Goal: Information Seeking & Learning: Learn about a topic

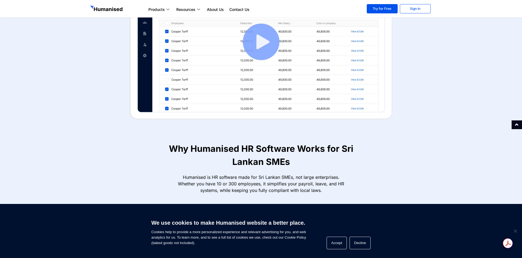
scroll to position [164, 0]
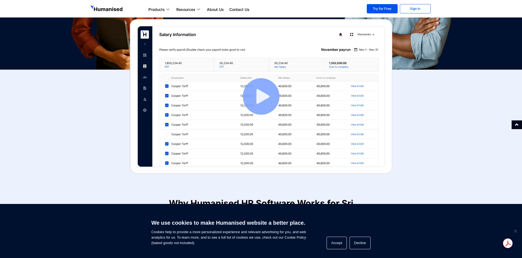
click at [267, 101] on img at bounding box center [261, 96] width 262 height 155
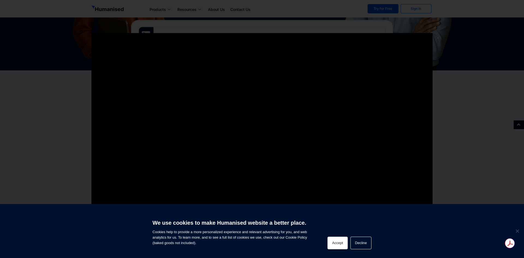
click at [341, 245] on button "Accept" at bounding box center [338, 243] width 20 height 13
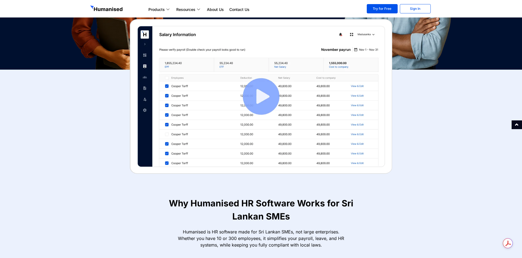
click at [256, 103] on img at bounding box center [261, 96] width 262 height 155
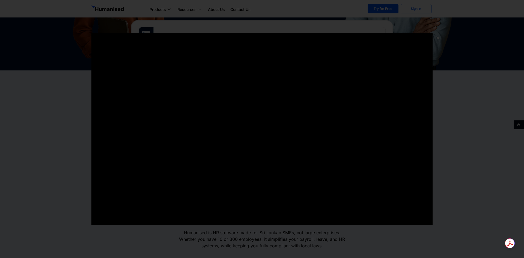
click at [45, 22] on div at bounding box center [262, 129] width 524 height 258
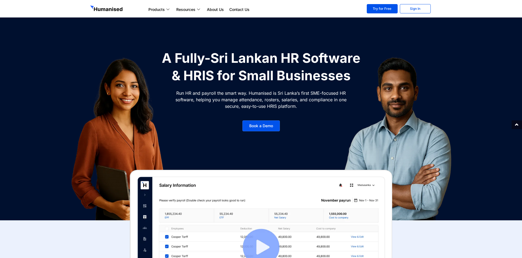
scroll to position [0, 0]
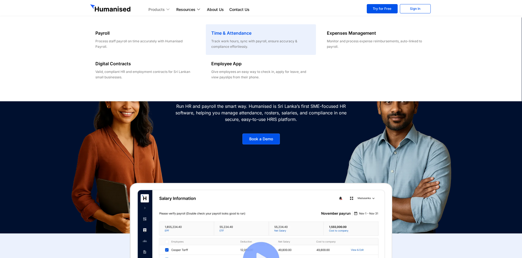
click at [251, 42] on div "Track work hours, sync with payroll, ensure accuracy & compliance effortlessly." at bounding box center [260, 44] width 99 height 11
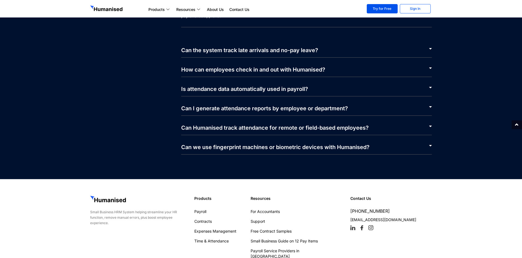
scroll to position [1143, 0]
